Goal: Check status

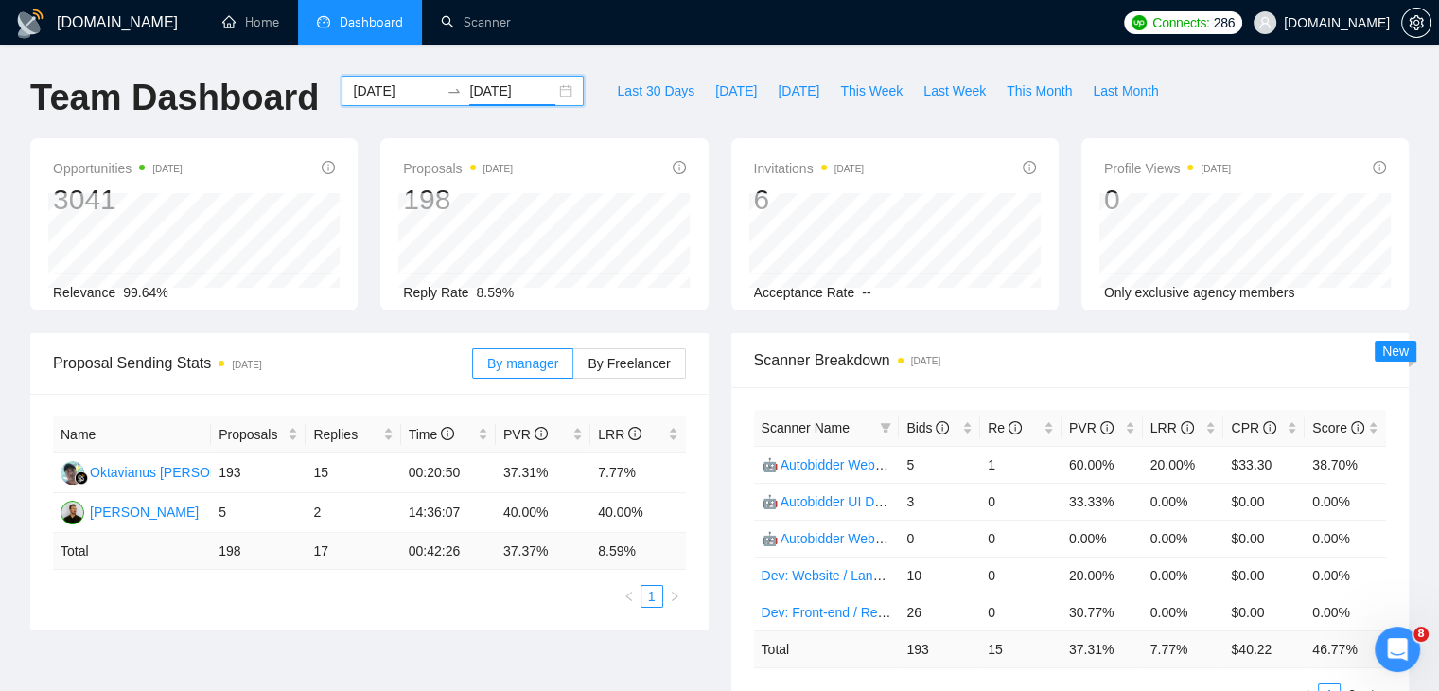
click at [549, 88] on div "2025-01-01 2025-05-31" at bounding box center [463, 91] width 242 height 30
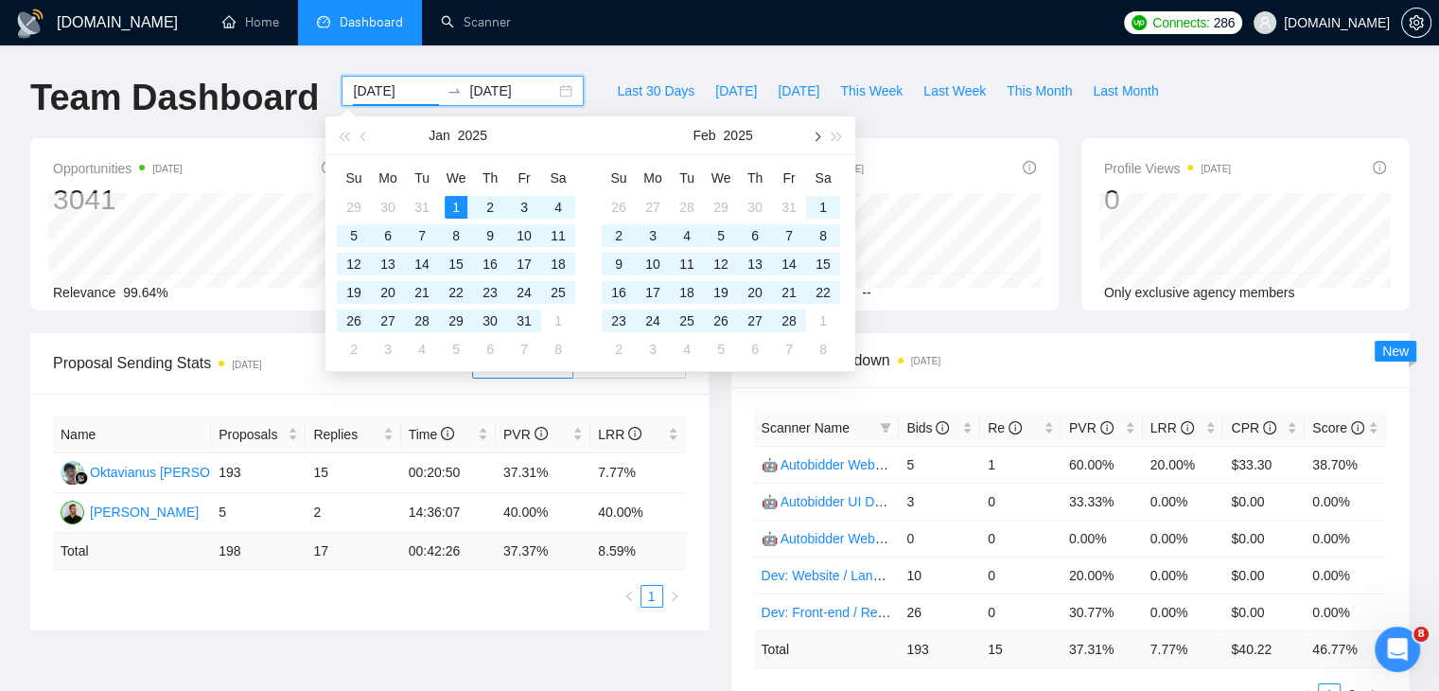
click at [820, 131] on button "button" at bounding box center [815, 135] width 21 height 38
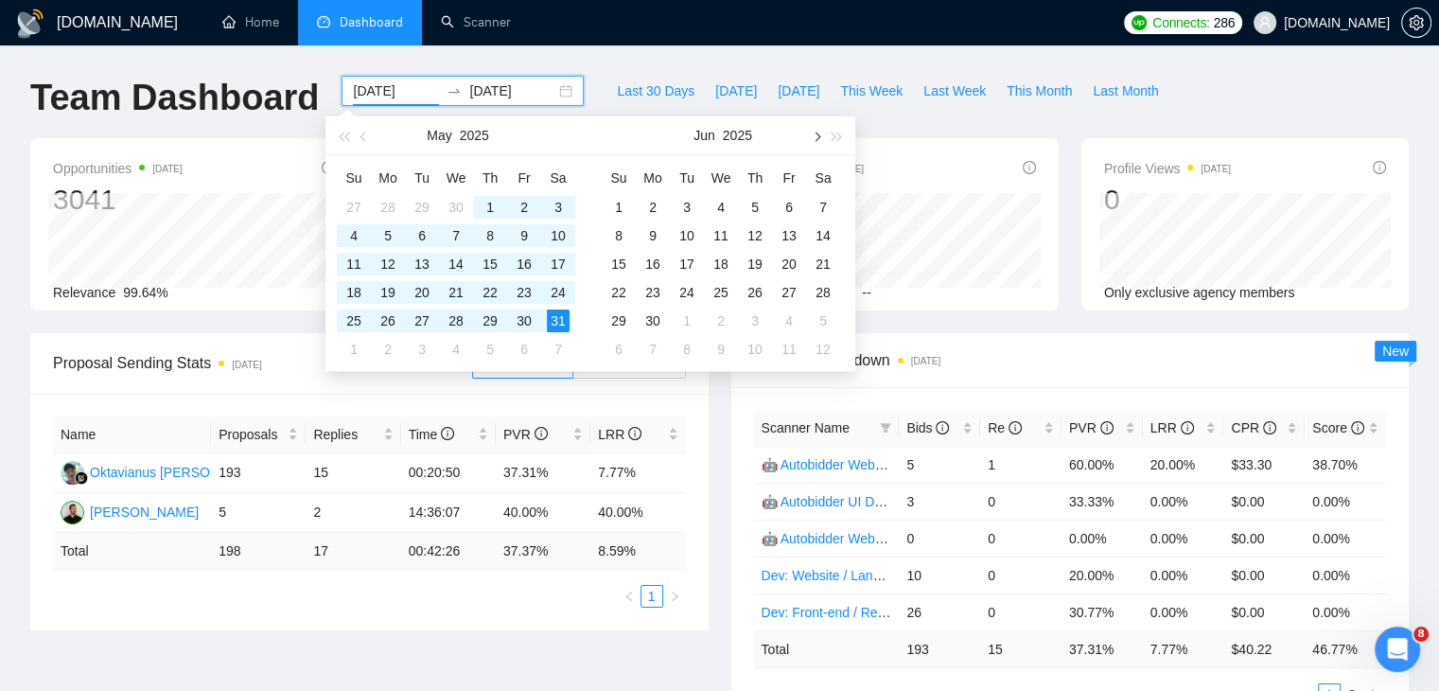
click at [820, 131] on button "button" at bounding box center [815, 135] width 21 height 38
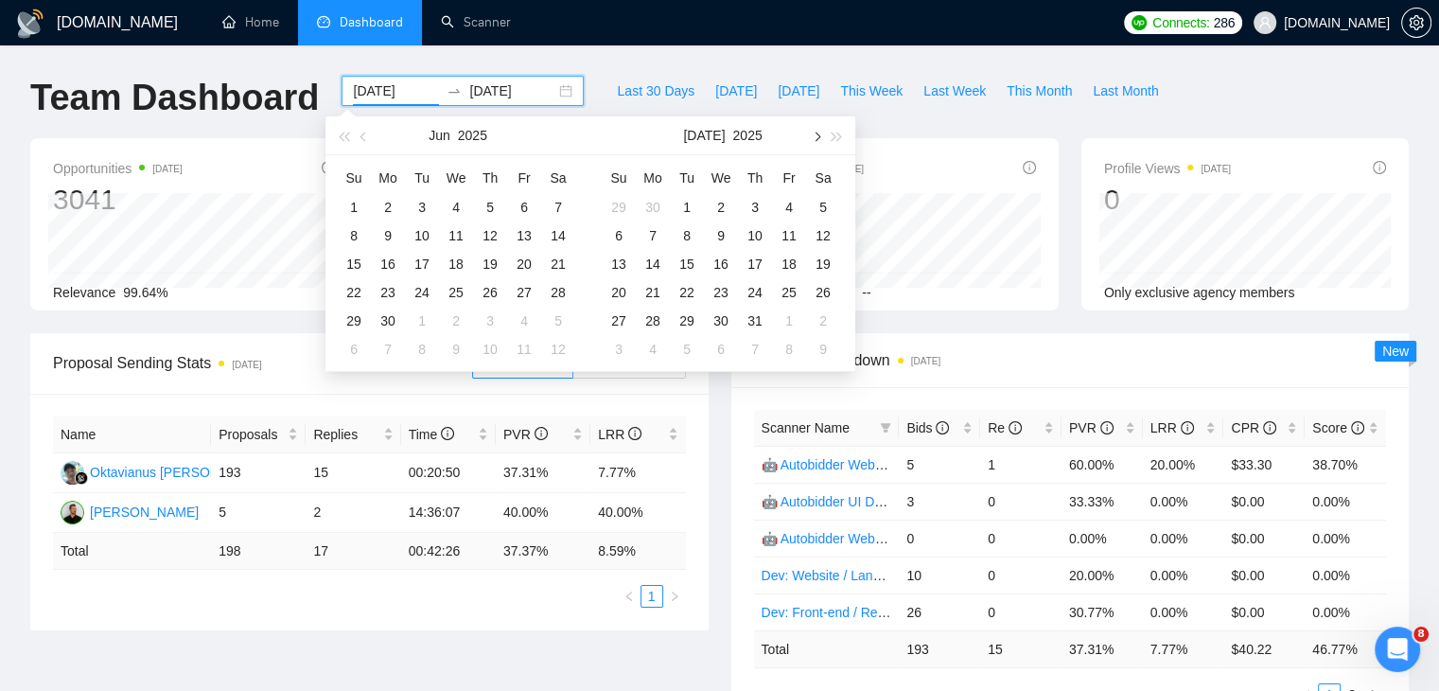
click at [820, 131] on button "button" at bounding box center [815, 135] width 21 height 38
type input "2025-08-01"
click at [526, 205] on div "1" at bounding box center [524, 207] width 23 height 23
click at [818, 132] on button "button" at bounding box center [815, 135] width 21 height 38
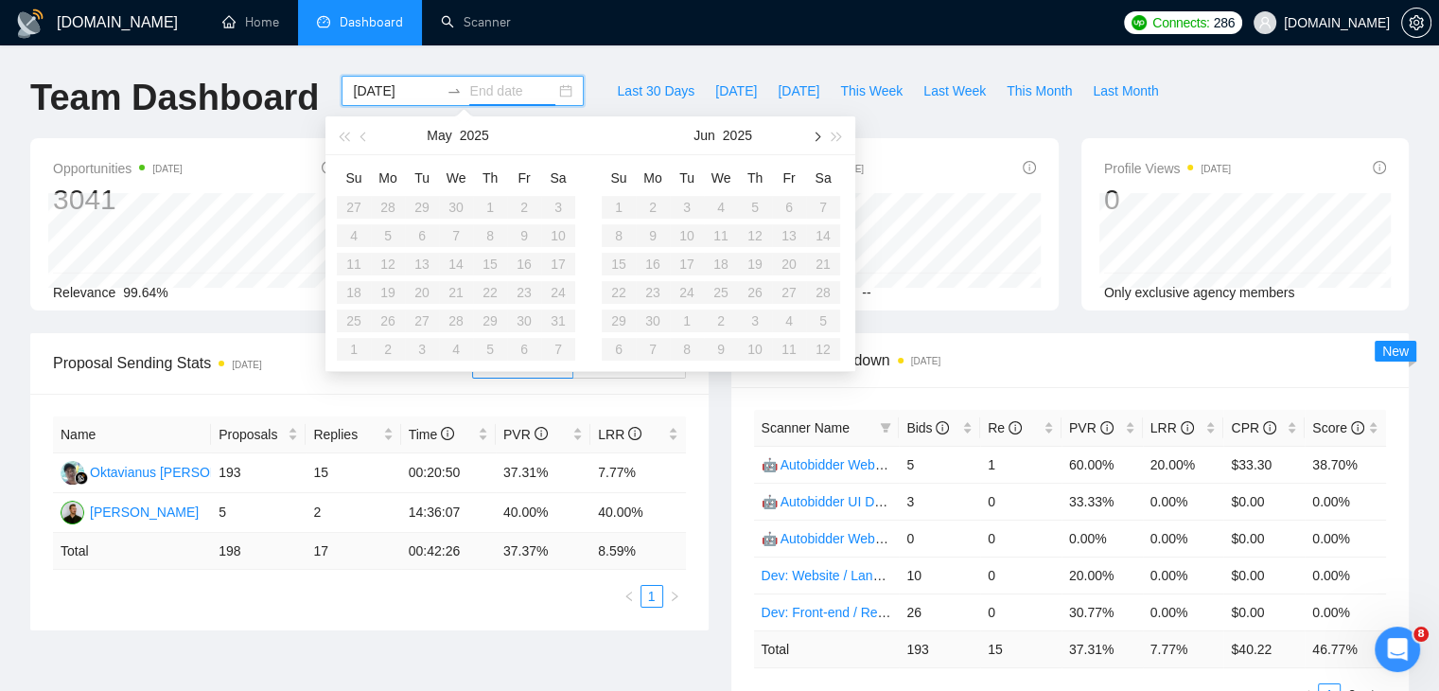
click at [818, 132] on button "button" at bounding box center [815, 135] width 21 height 38
click at [360, 143] on button "button" at bounding box center [364, 135] width 21 height 38
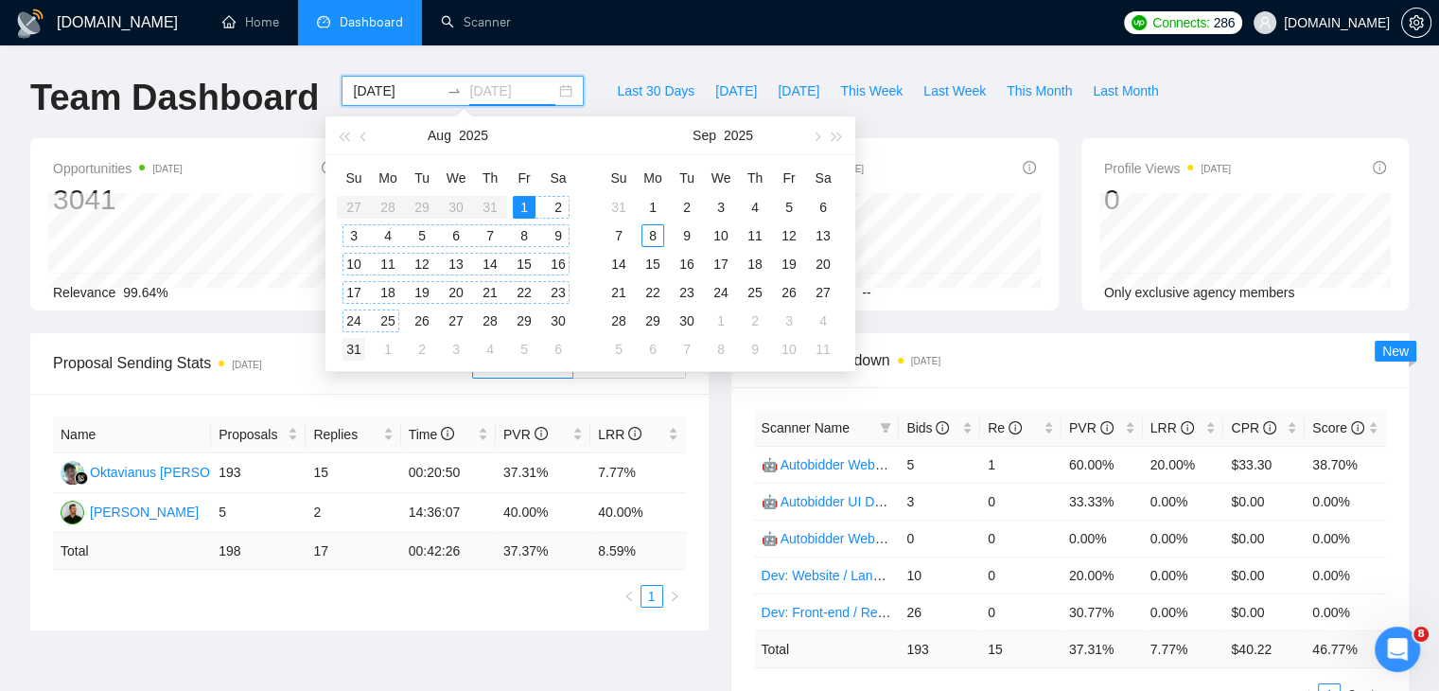
type input "2025-08-31"
click at [356, 344] on div "31" at bounding box center [353, 349] width 23 height 23
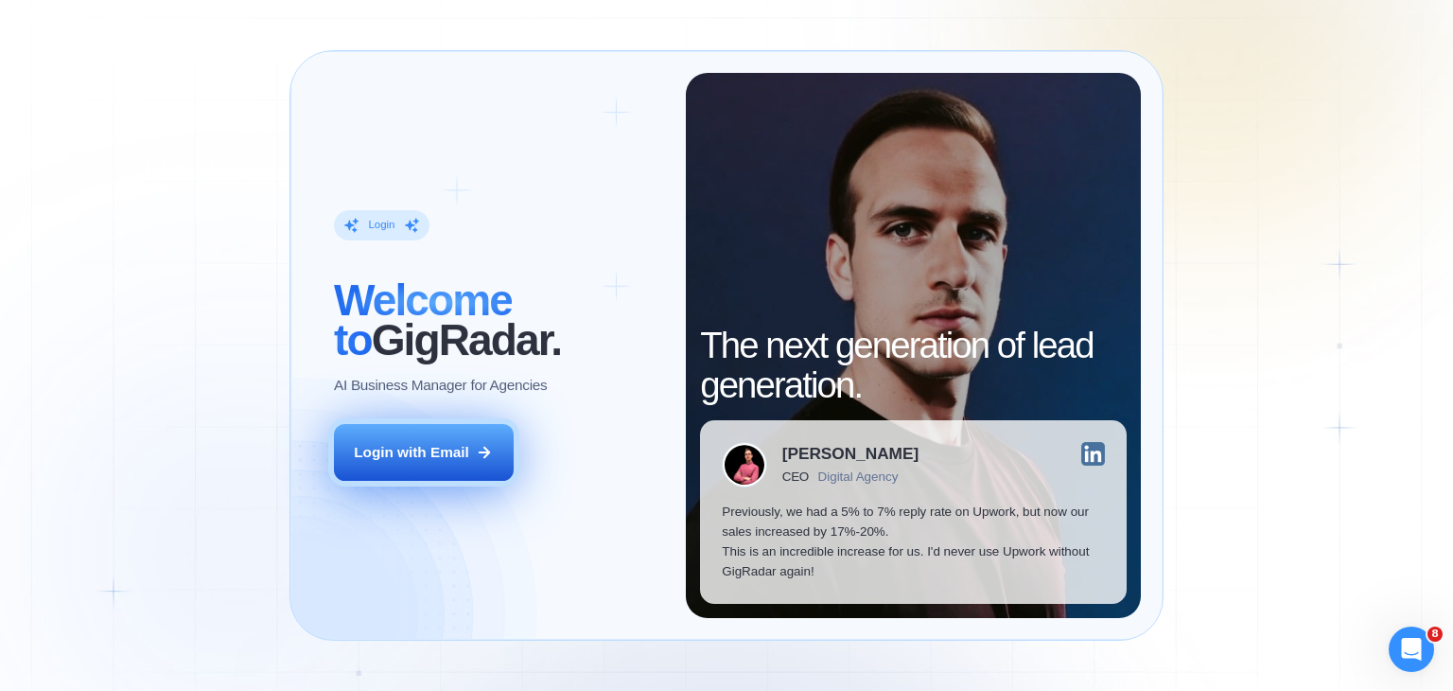
click at [420, 456] on div "Login with Email" at bounding box center [411, 452] width 115 height 20
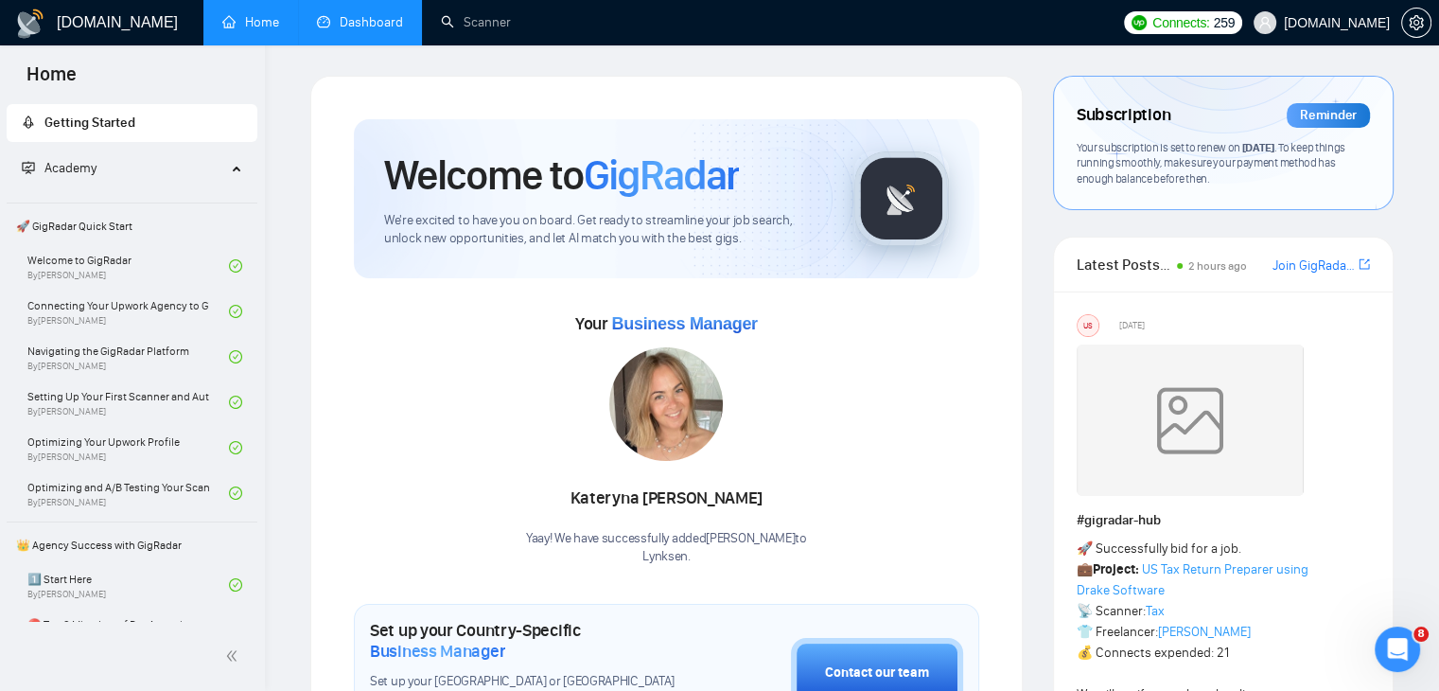
click at [381, 27] on link "Dashboard" at bounding box center [360, 22] width 86 height 16
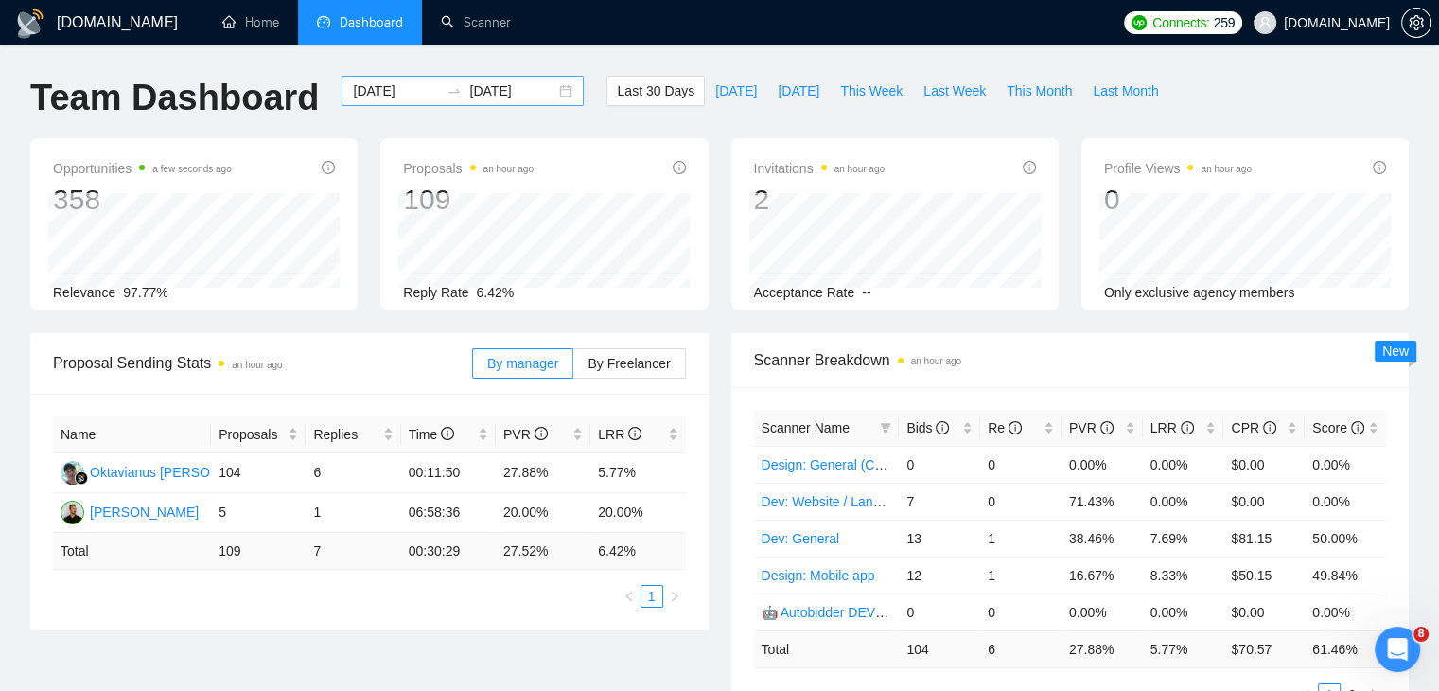
click at [547, 95] on div "2025-08-09 2025-09-08" at bounding box center [463, 91] width 242 height 30
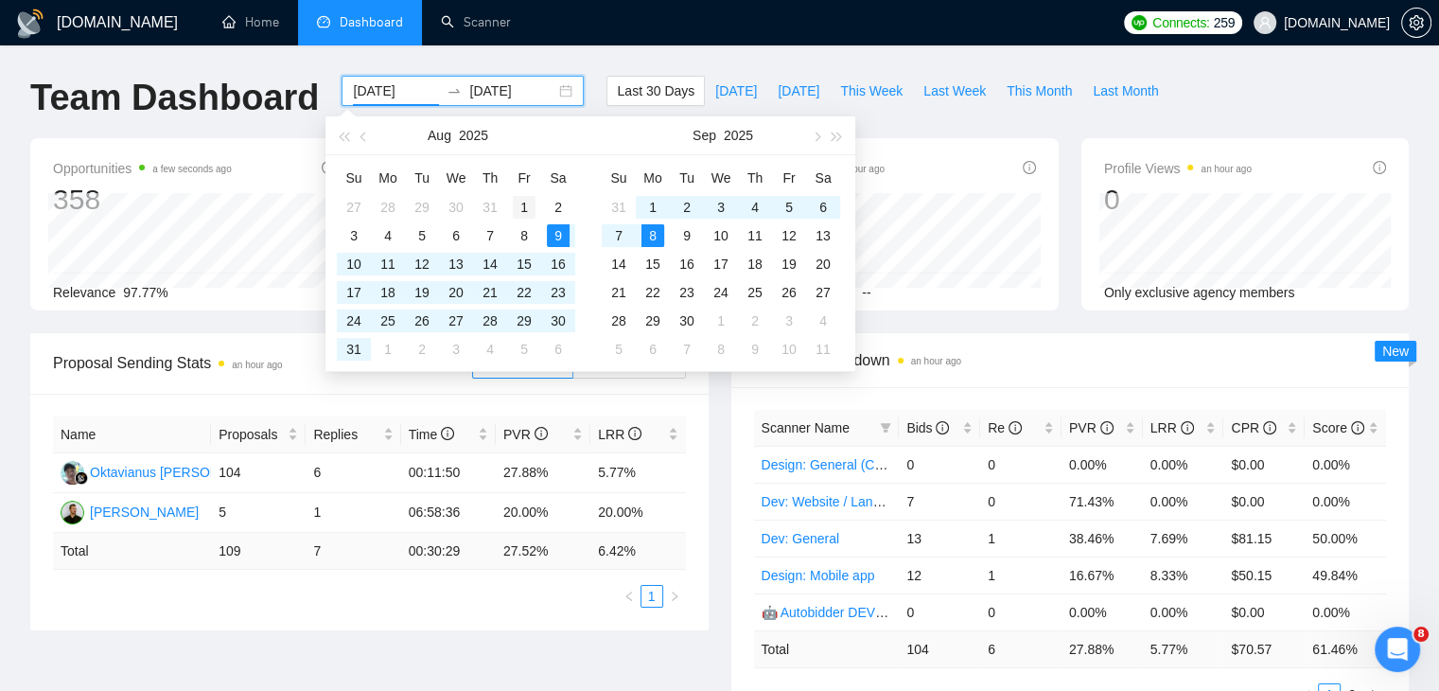
type input "2025-08-01"
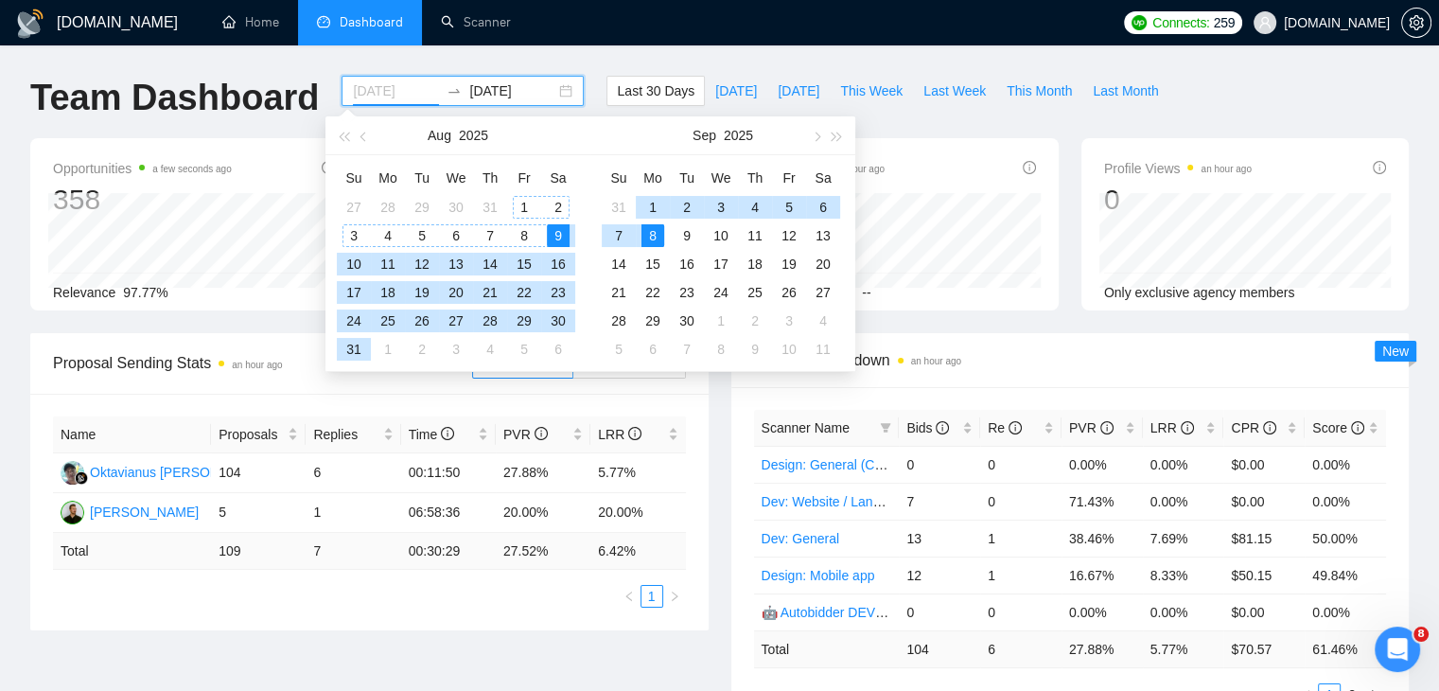
click at [530, 202] on div "1" at bounding box center [524, 207] width 23 height 23
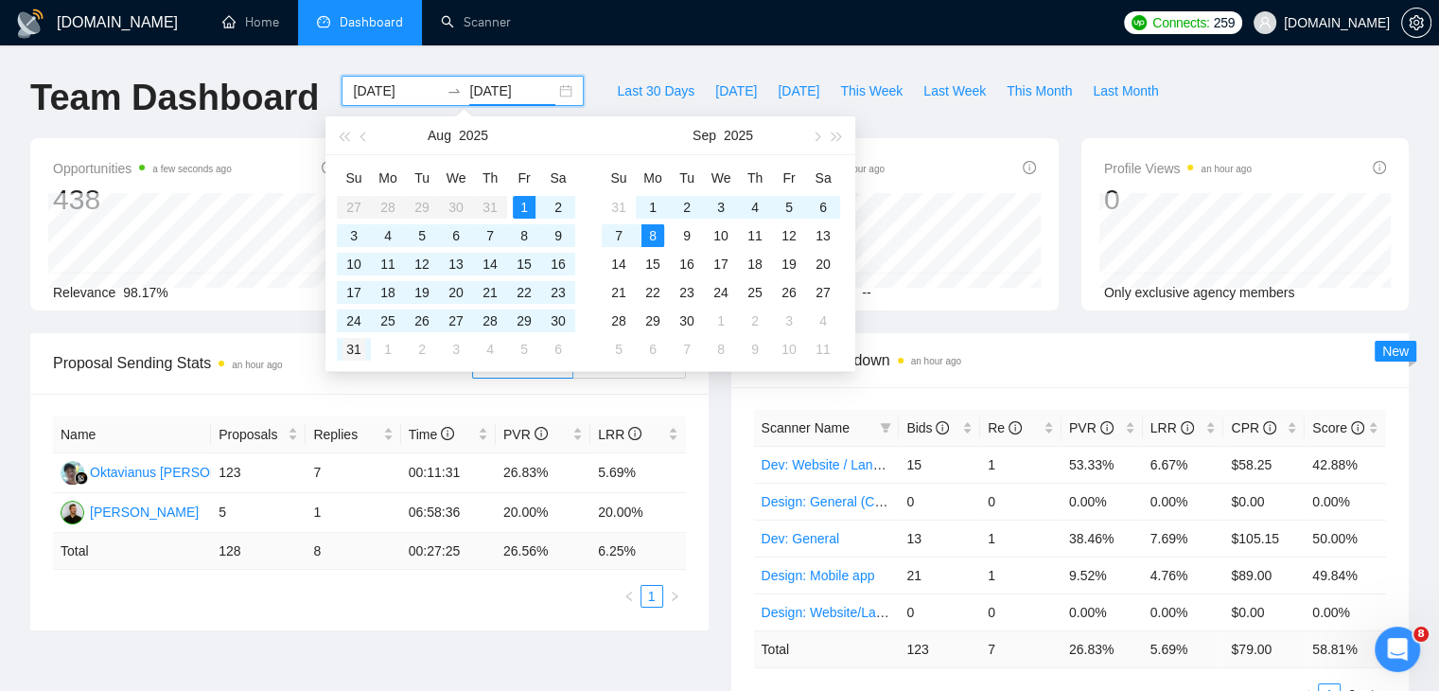
type input "2025-08-31"
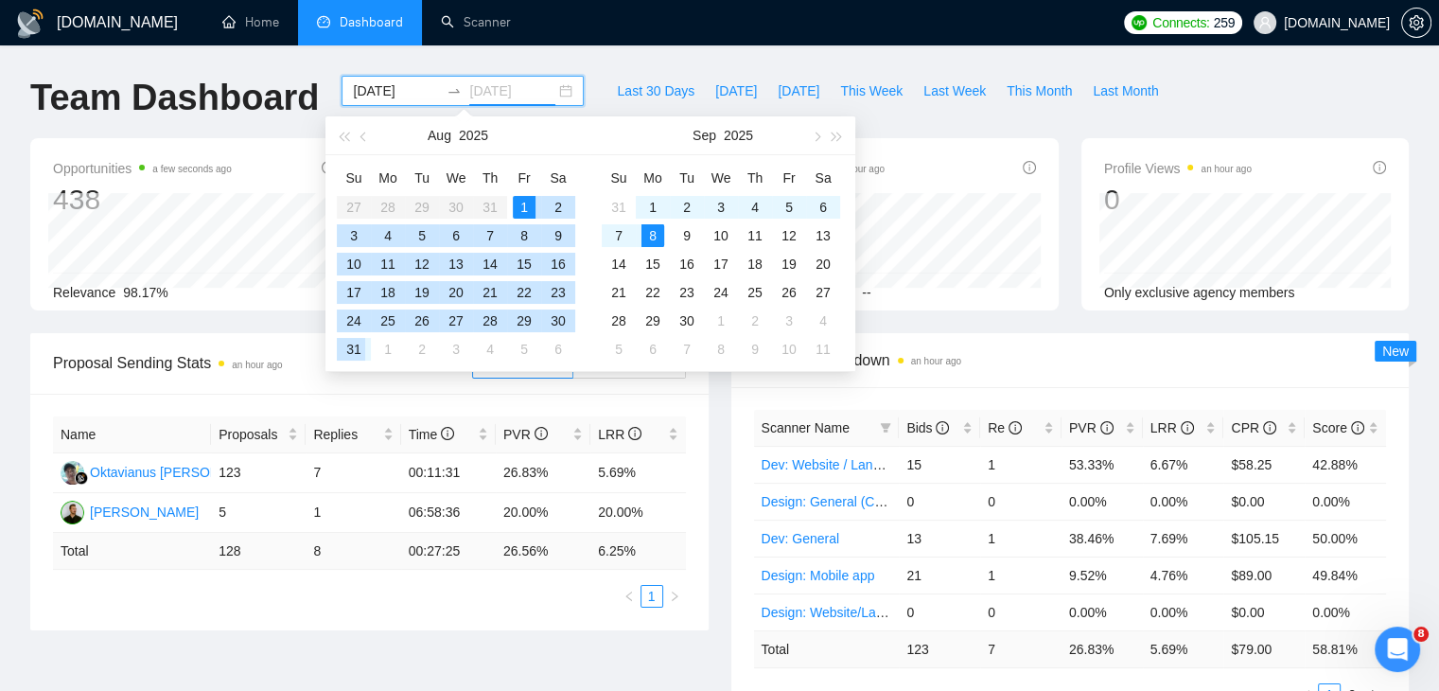
click at [354, 353] on div "31" at bounding box center [353, 349] width 23 height 23
